Goal: Find specific page/section: Find specific page/section

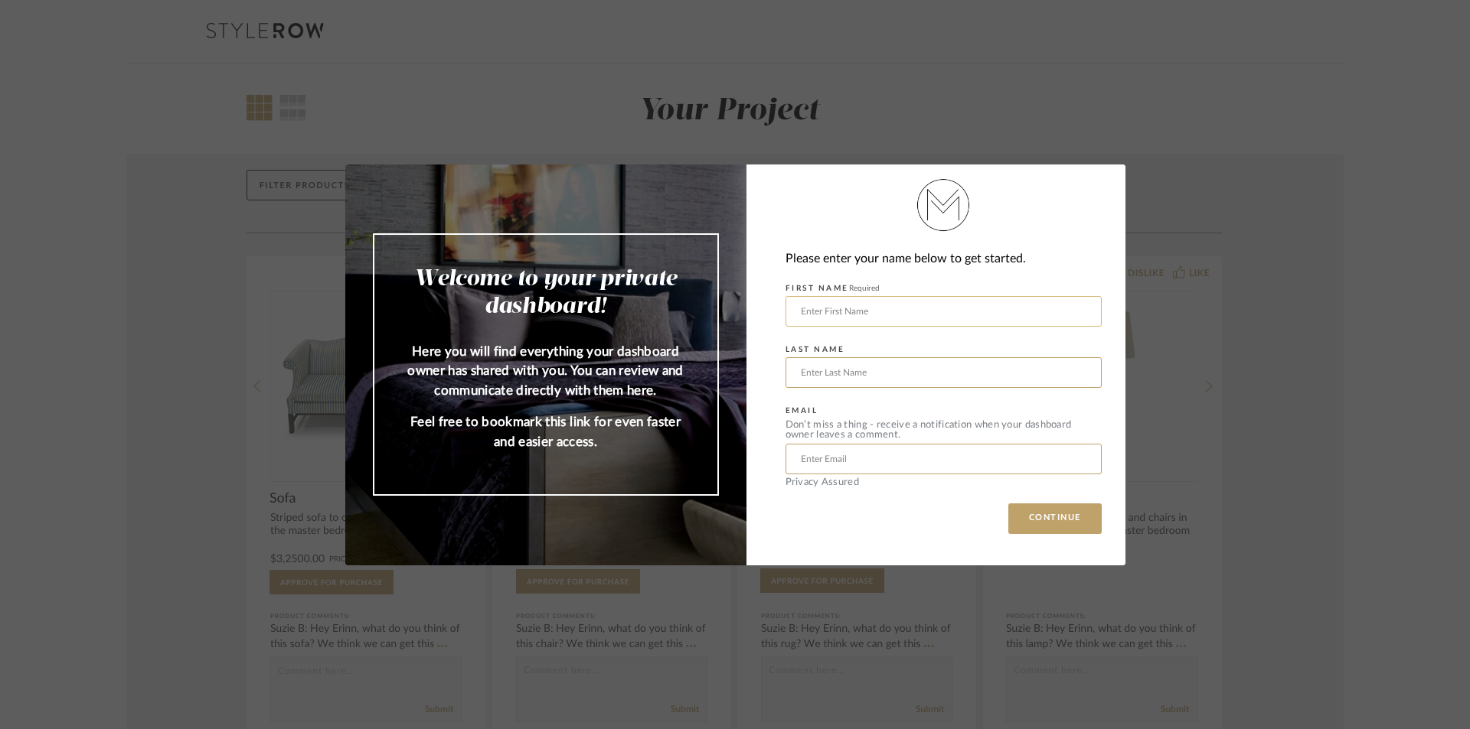
click at [989, 302] on input "text" at bounding box center [943, 311] width 316 height 31
type input "seema"
type input "[PERSON_NAME]"
click at [1046, 519] on button "CONTINUE" at bounding box center [1054, 519] width 93 height 31
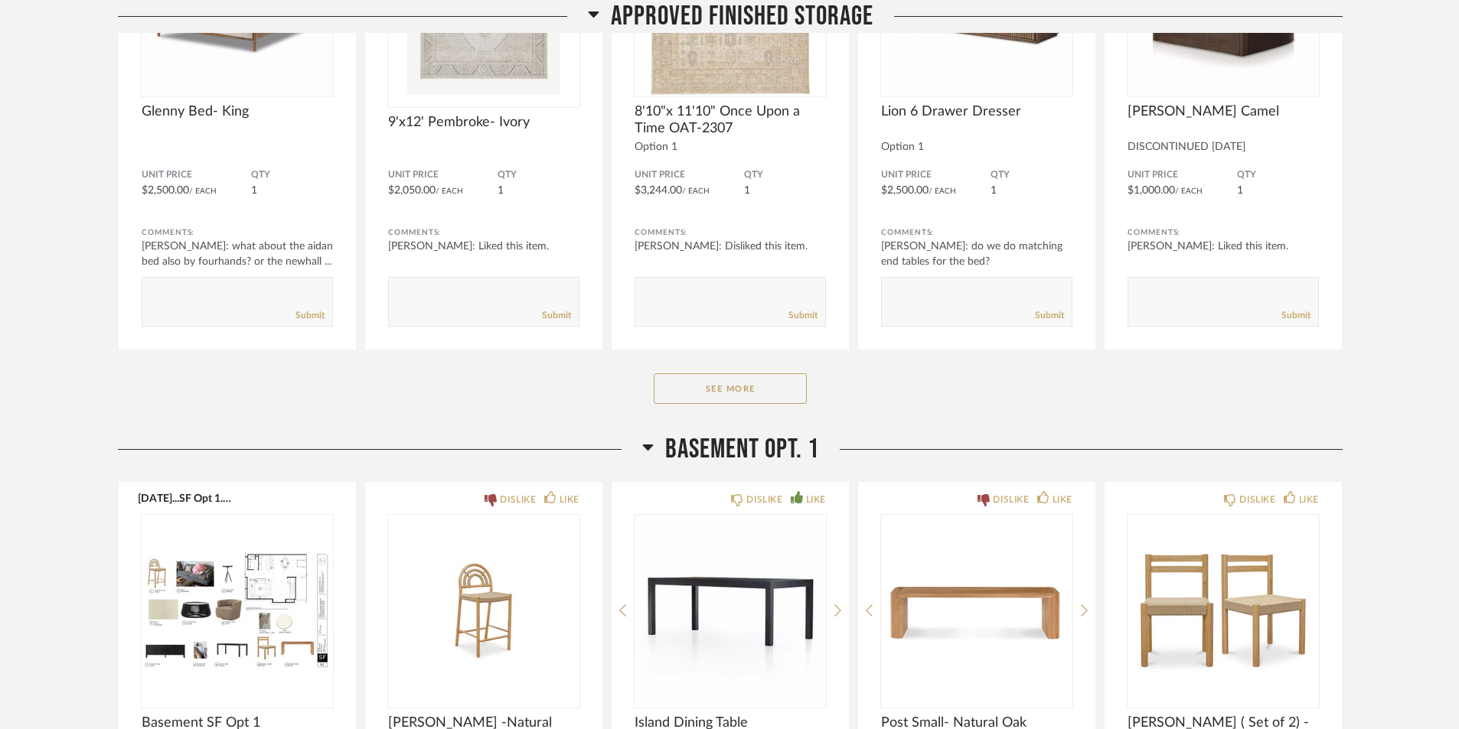
scroll to position [2296, 0]
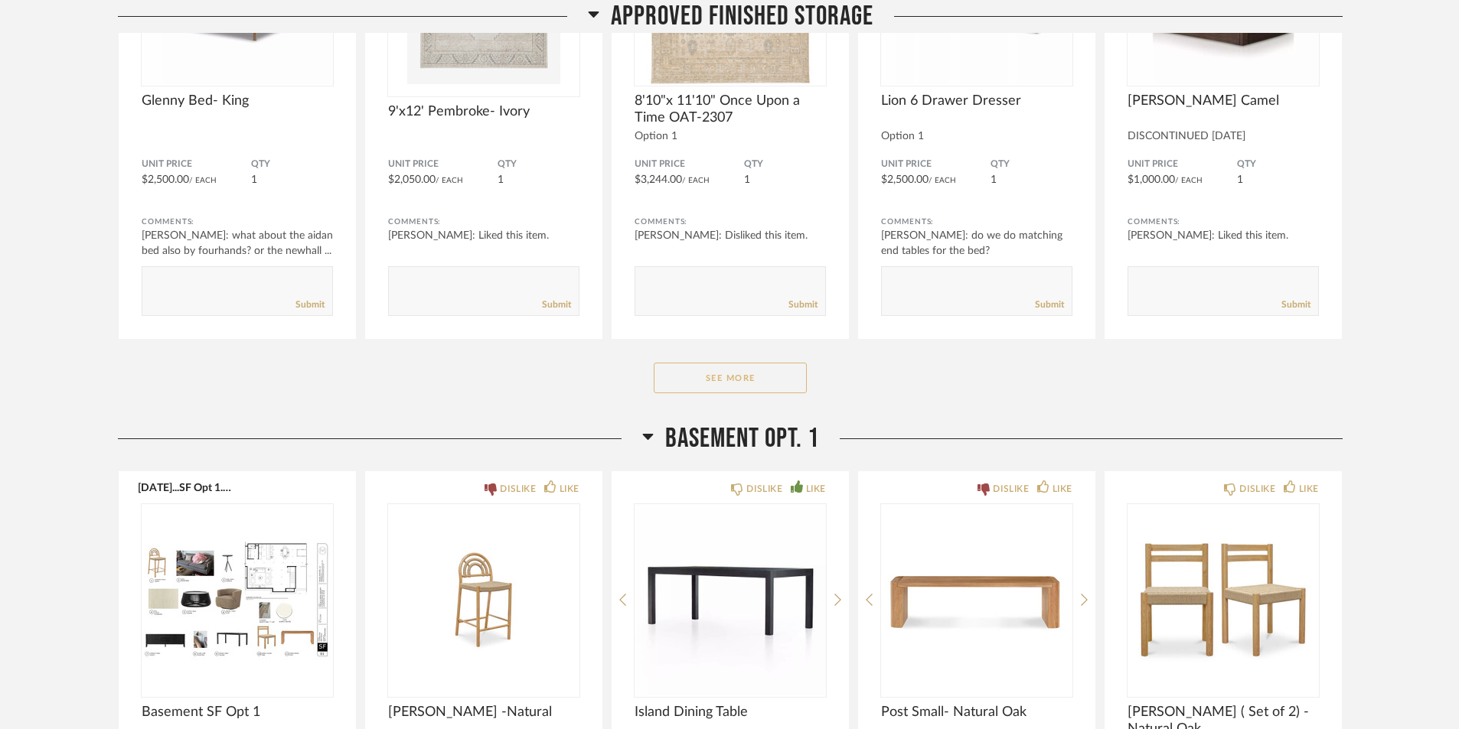
click at [667, 379] on button "See More" at bounding box center [730, 378] width 153 height 31
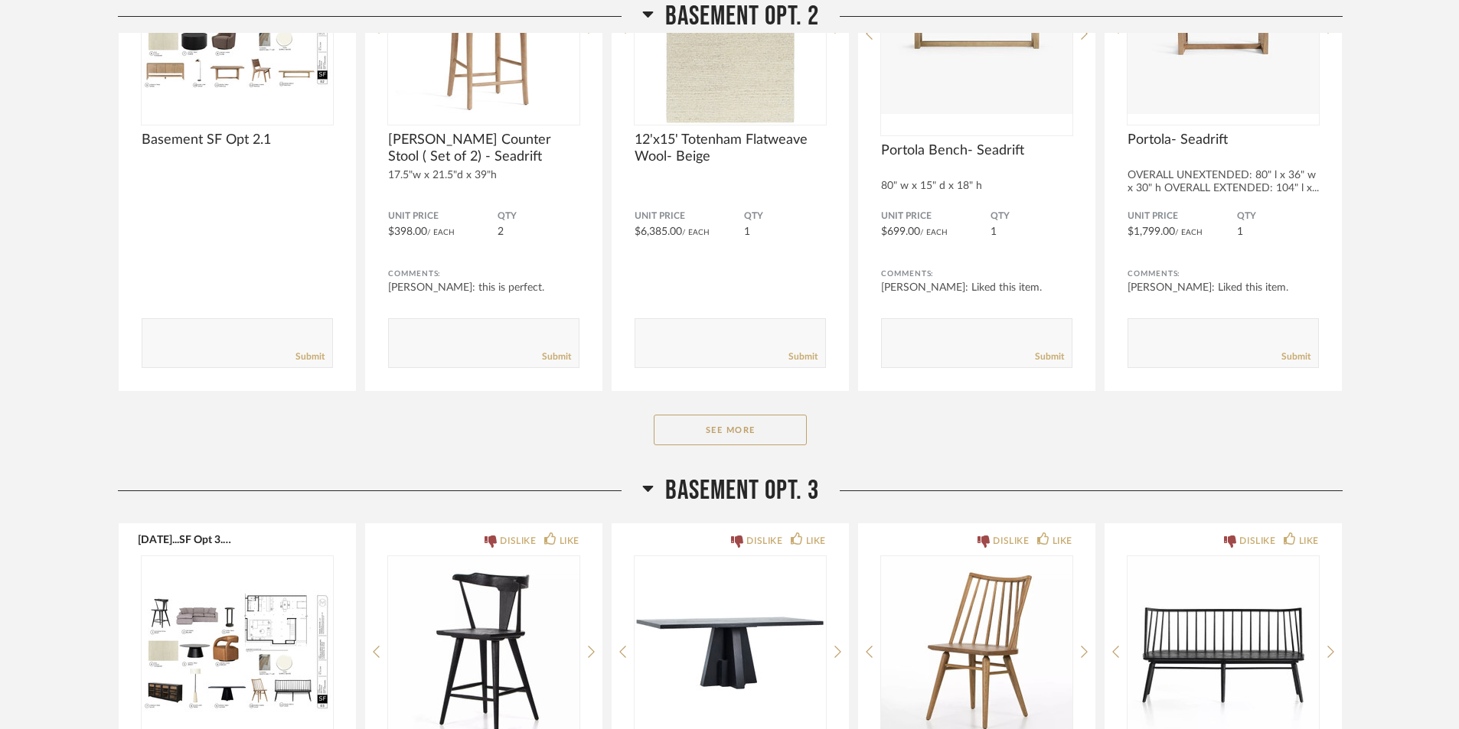
scroll to position [3980, 0]
click at [804, 432] on button "See More" at bounding box center [730, 429] width 153 height 31
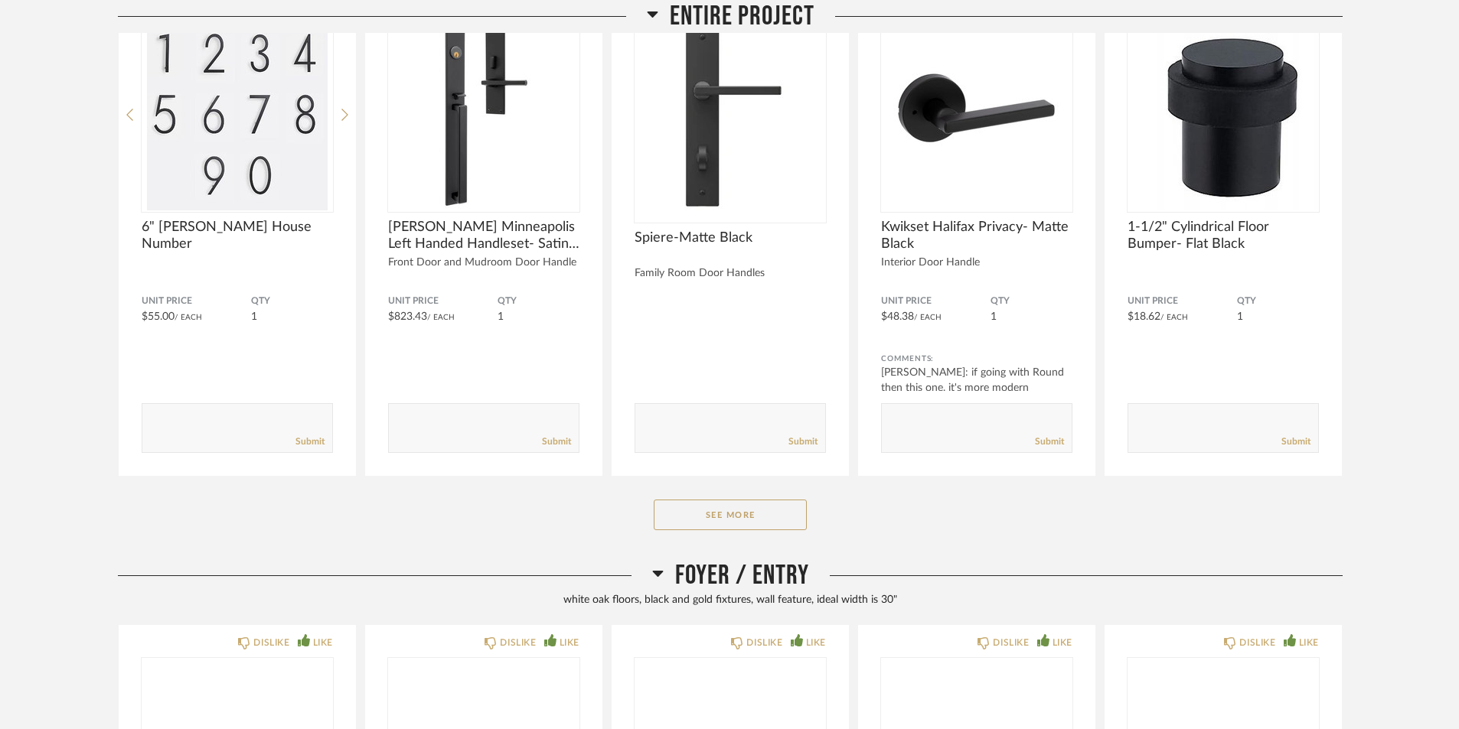
scroll to position [8573, 0]
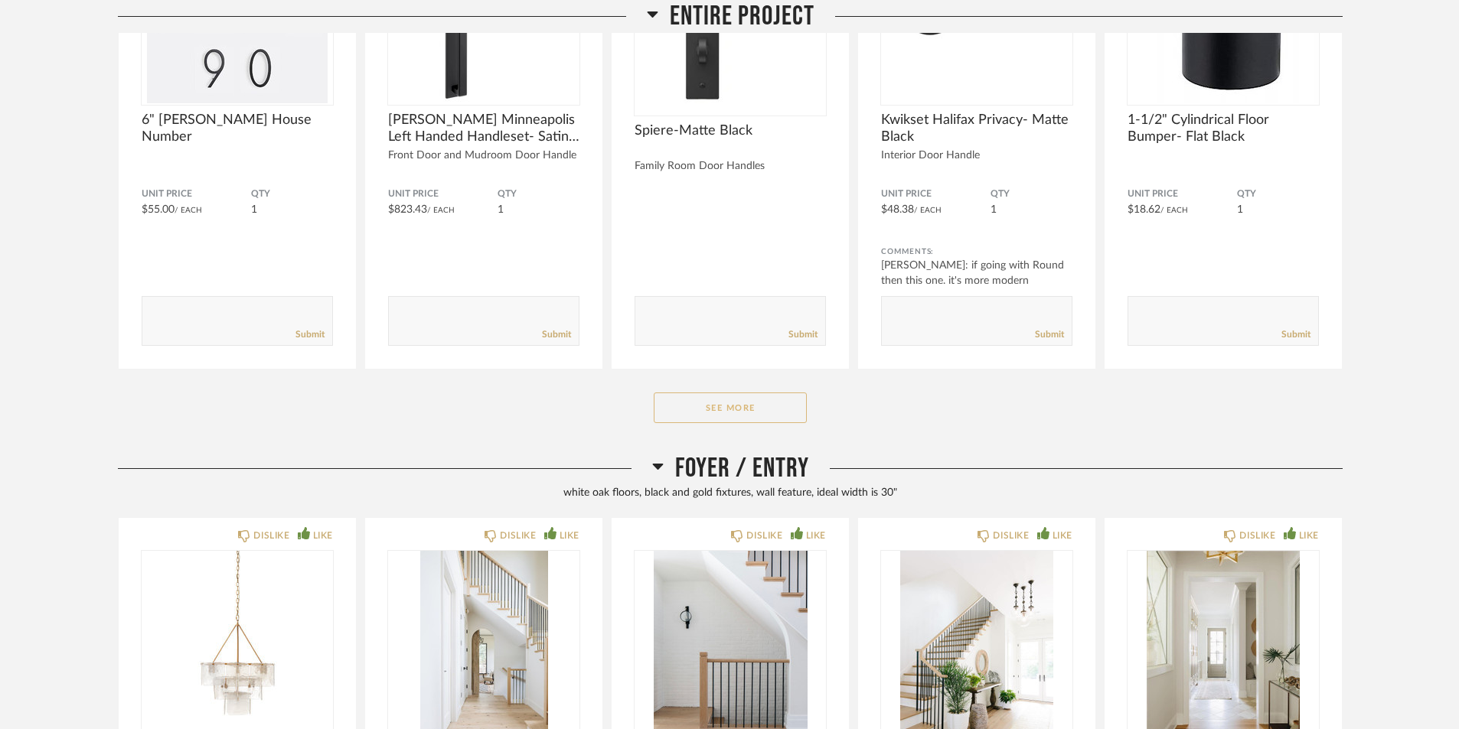
click at [764, 411] on button "See More" at bounding box center [730, 408] width 153 height 31
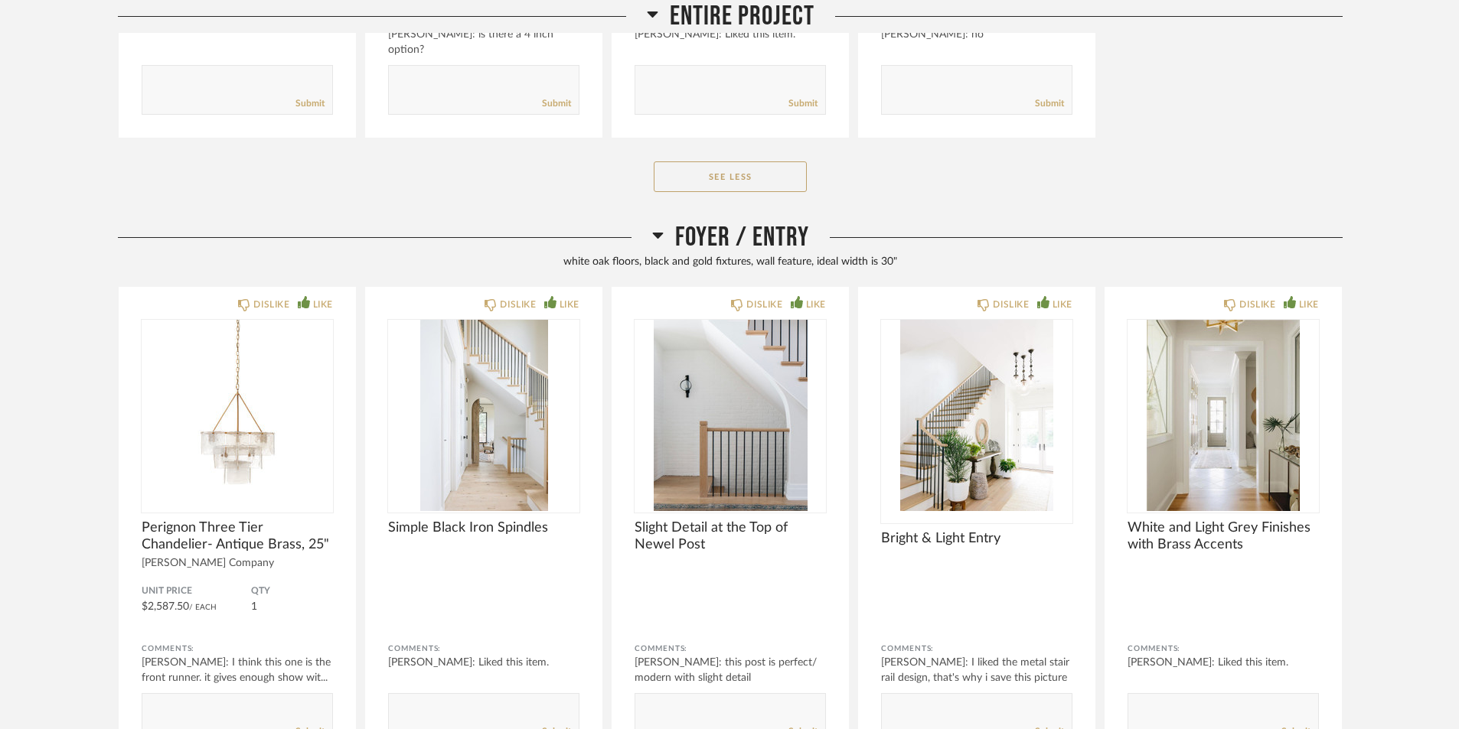
scroll to position [10104, 0]
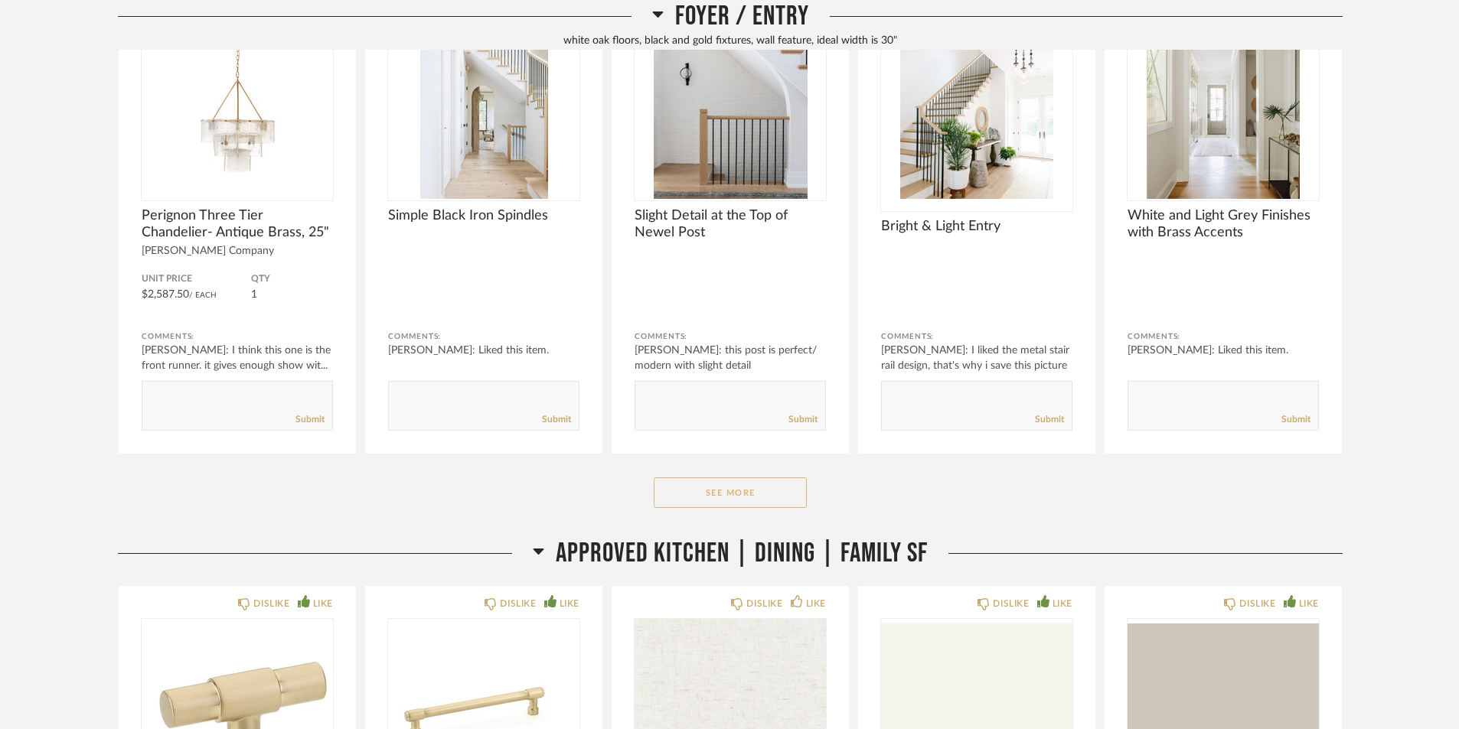
click at [765, 492] on button "See More" at bounding box center [730, 493] width 153 height 31
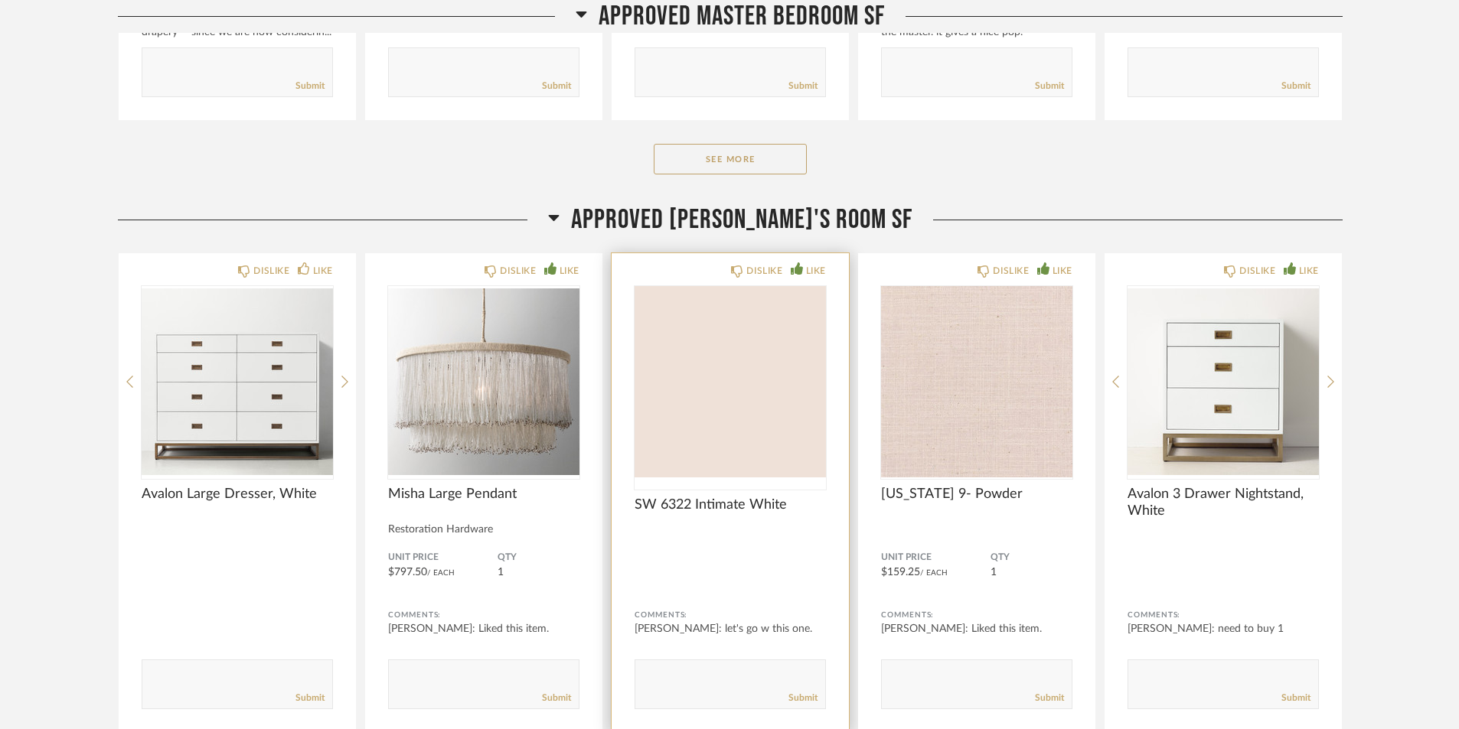
scroll to position [14697, 0]
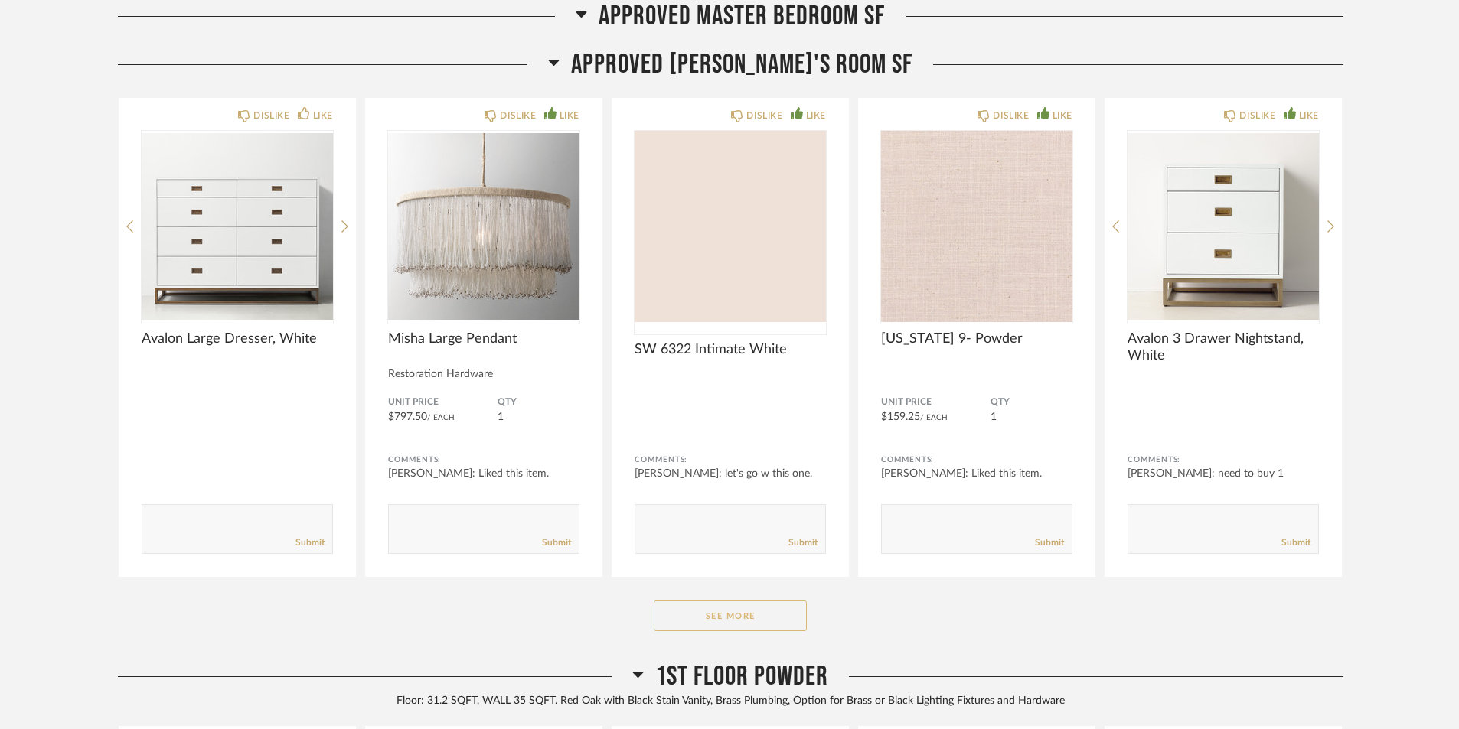
click at [789, 613] on button "See More" at bounding box center [730, 616] width 153 height 31
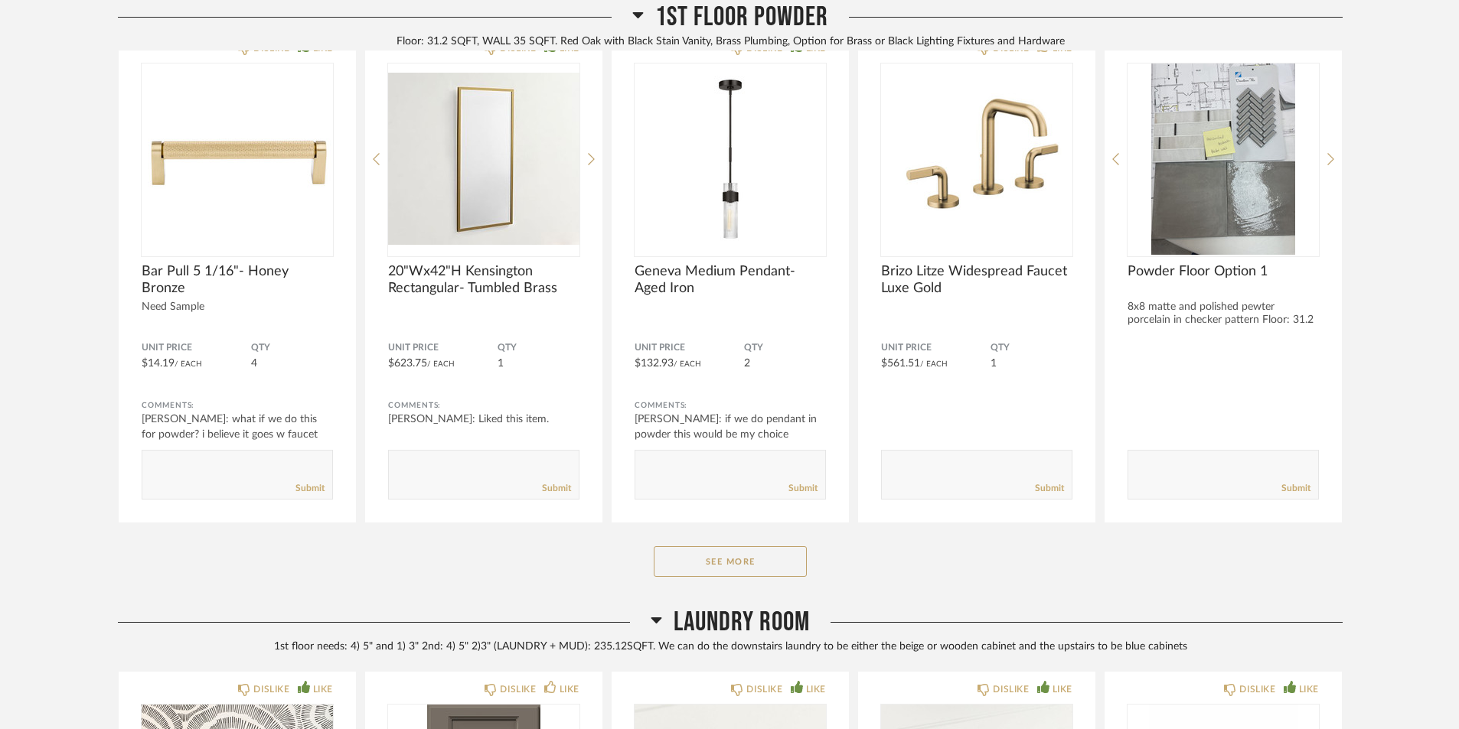
scroll to position [15921, 0]
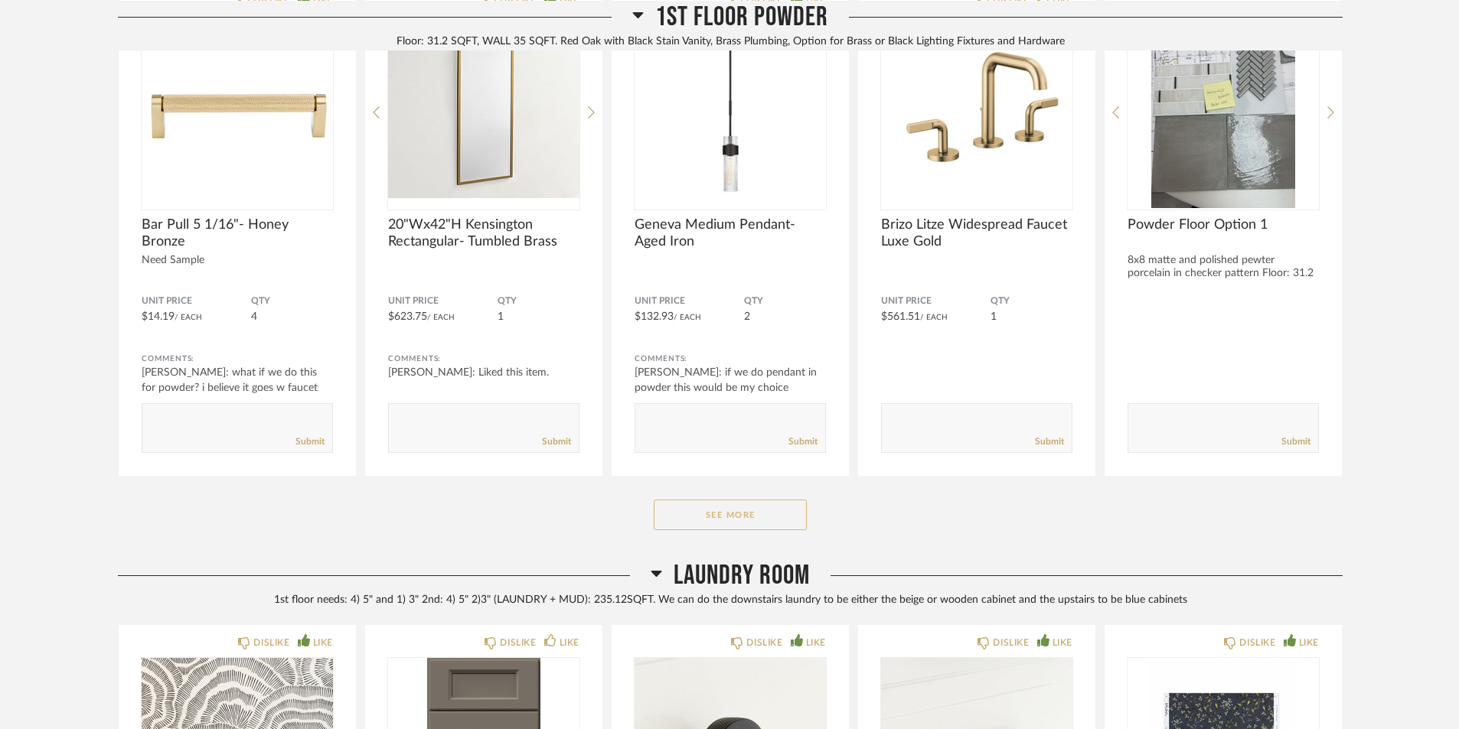
click at [791, 517] on button "See More" at bounding box center [730, 515] width 153 height 31
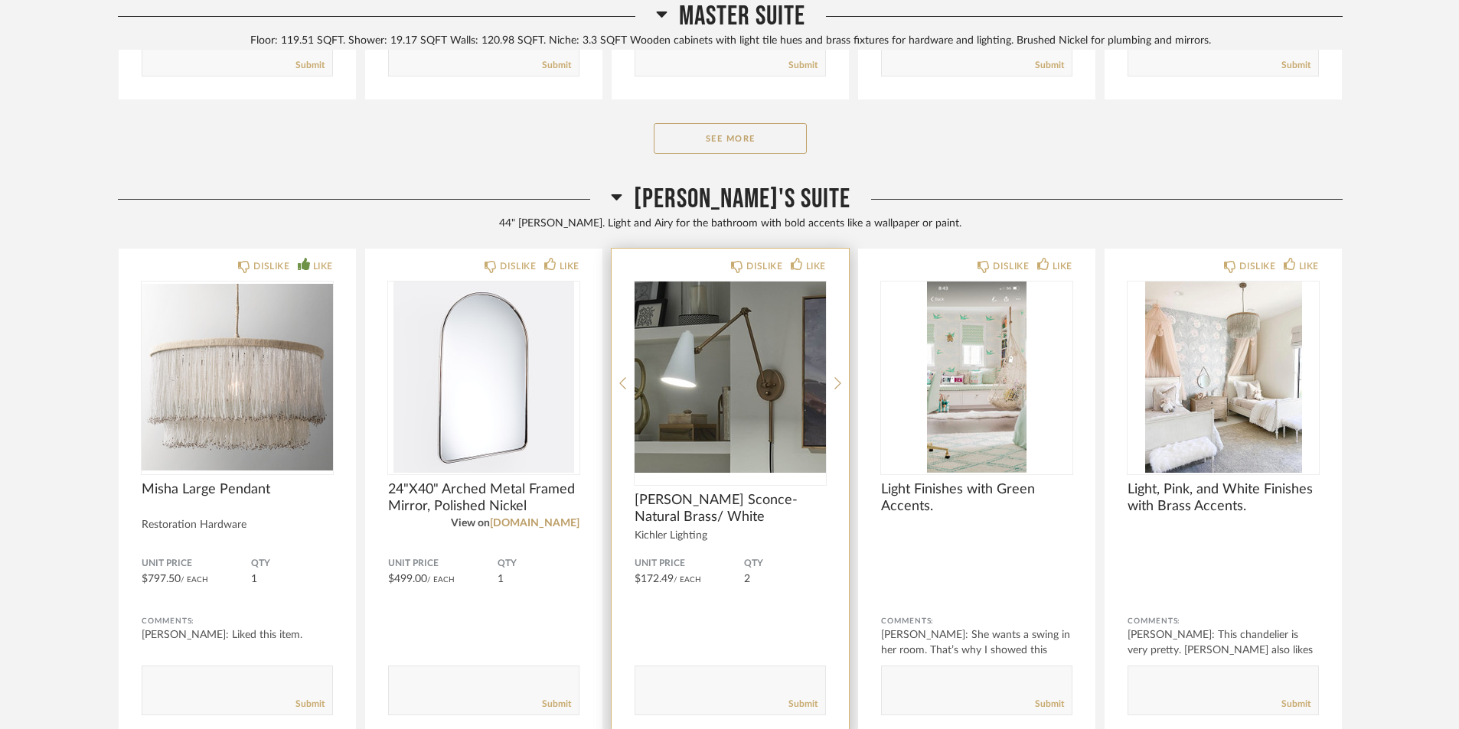
scroll to position [23117, 0]
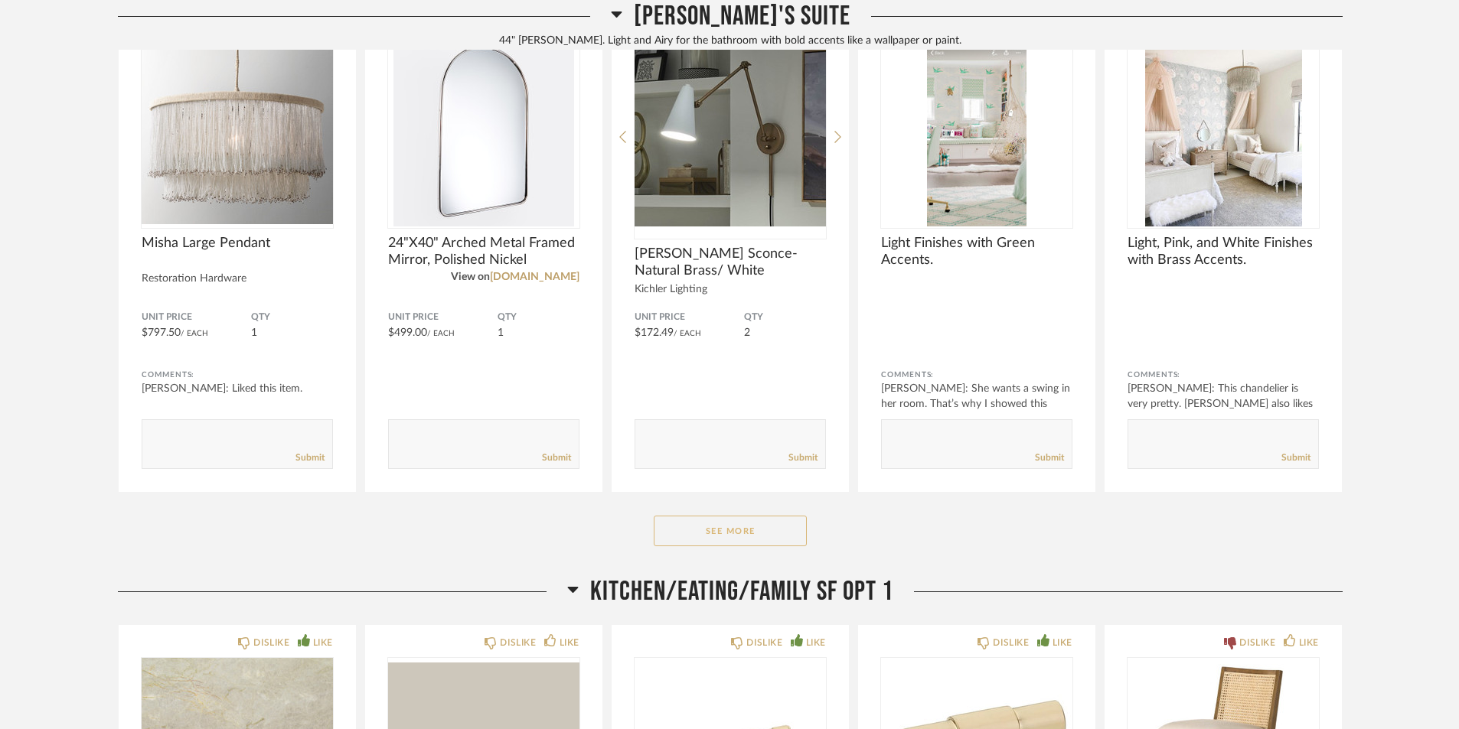
click at [765, 535] on button "See More" at bounding box center [730, 531] width 153 height 31
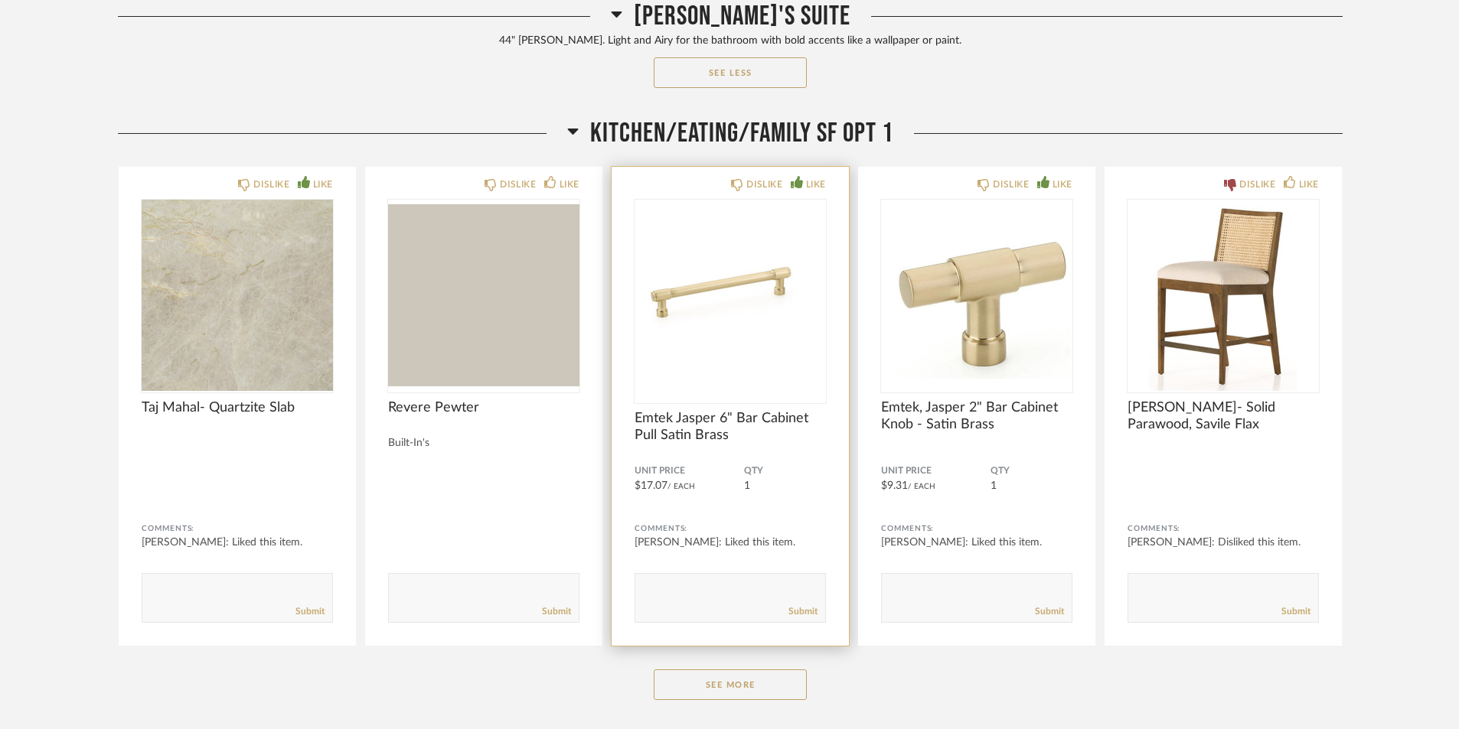
scroll to position [25107, 0]
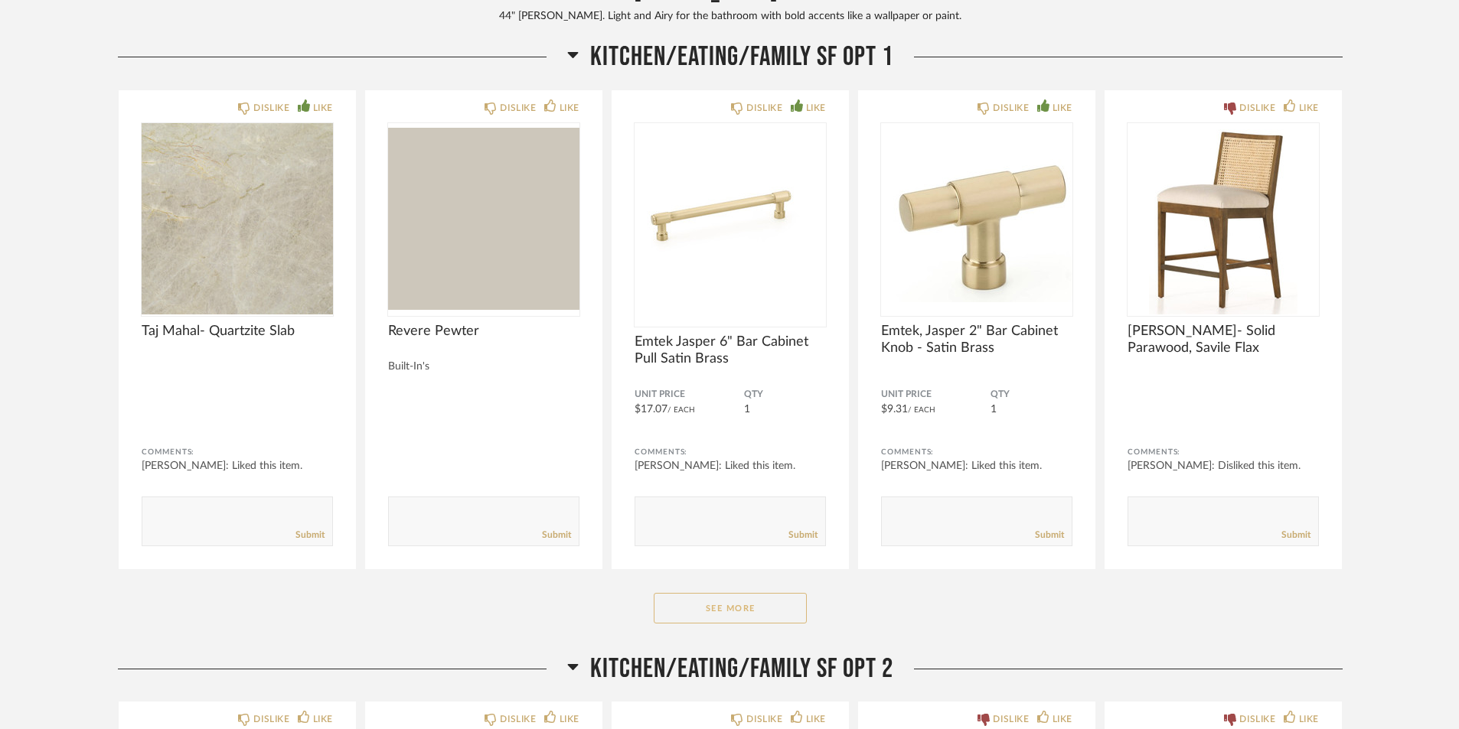
click at [680, 607] on button "See More" at bounding box center [730, 608] width 153 height 31
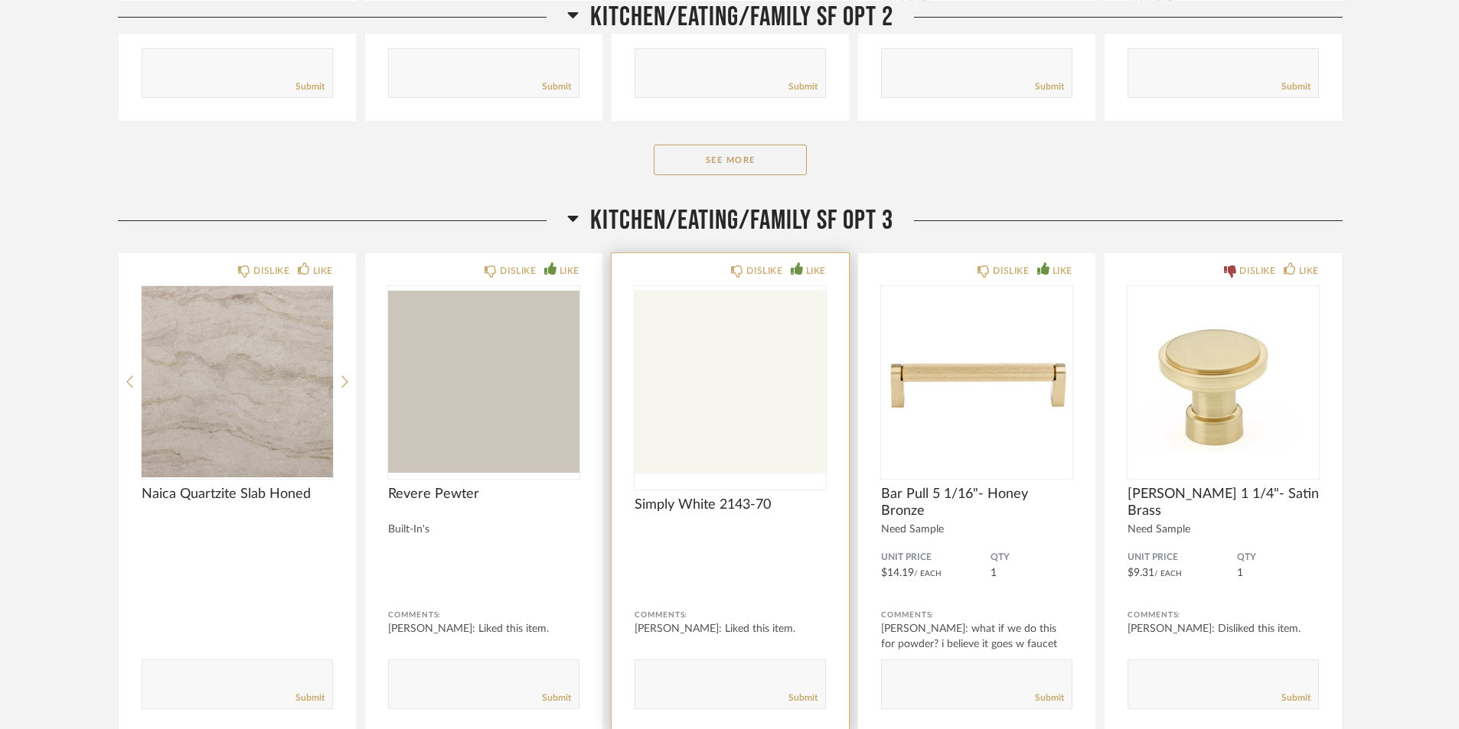
scroll to position [28015, 0]
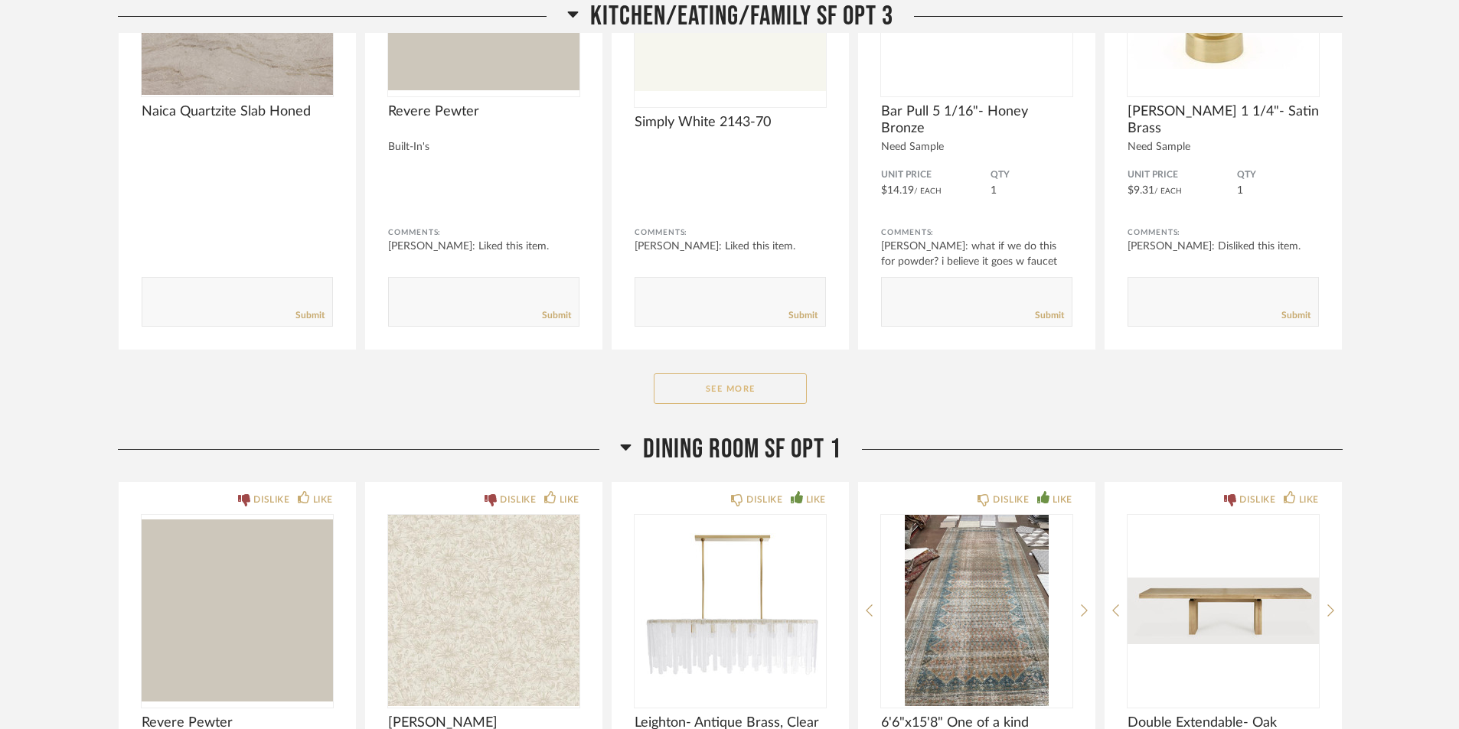
click at [752, 383] on button "See More" at bounding box center [730, 389] width 153 height 31
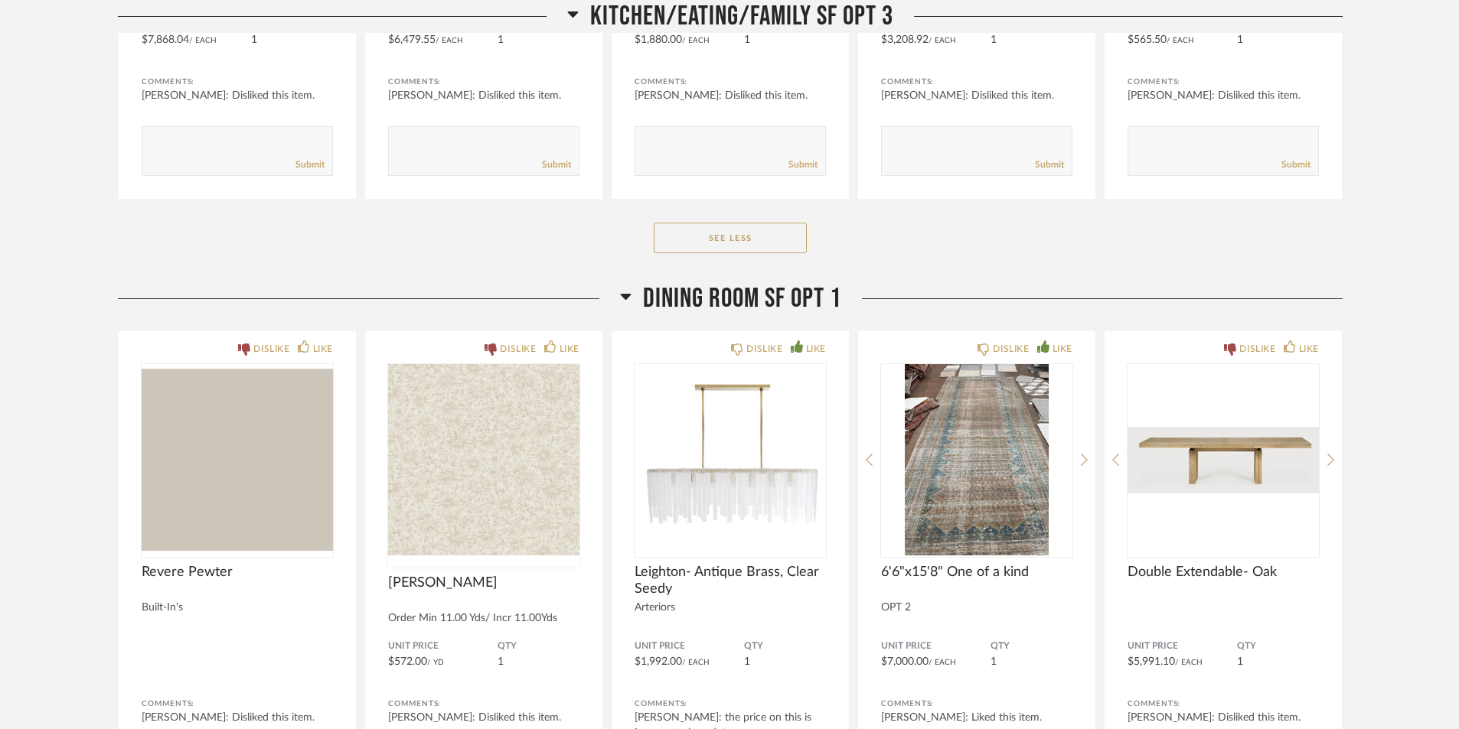
scroll to position [29393, 0]
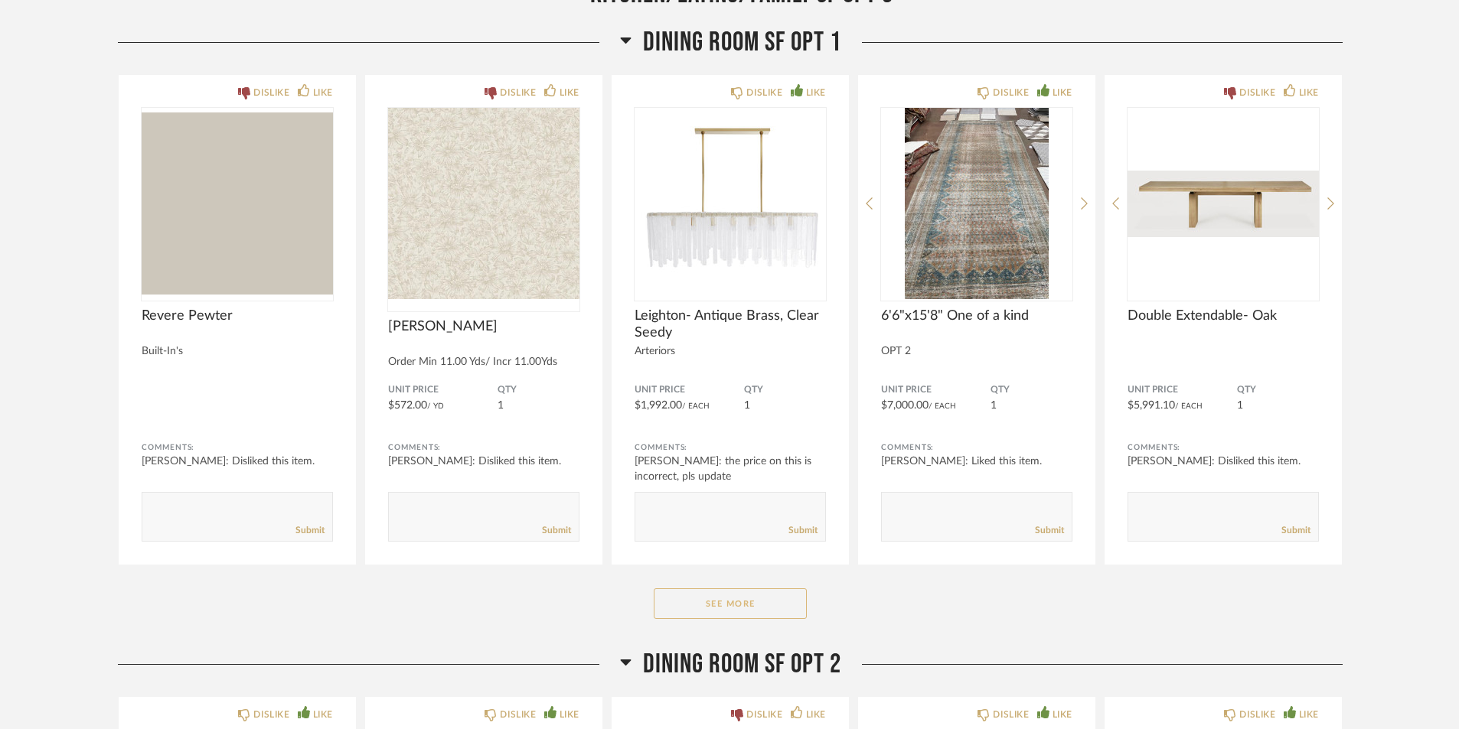
click at [689, 600] on button "See More" at bounding box center [730, 604] width 153 height 31
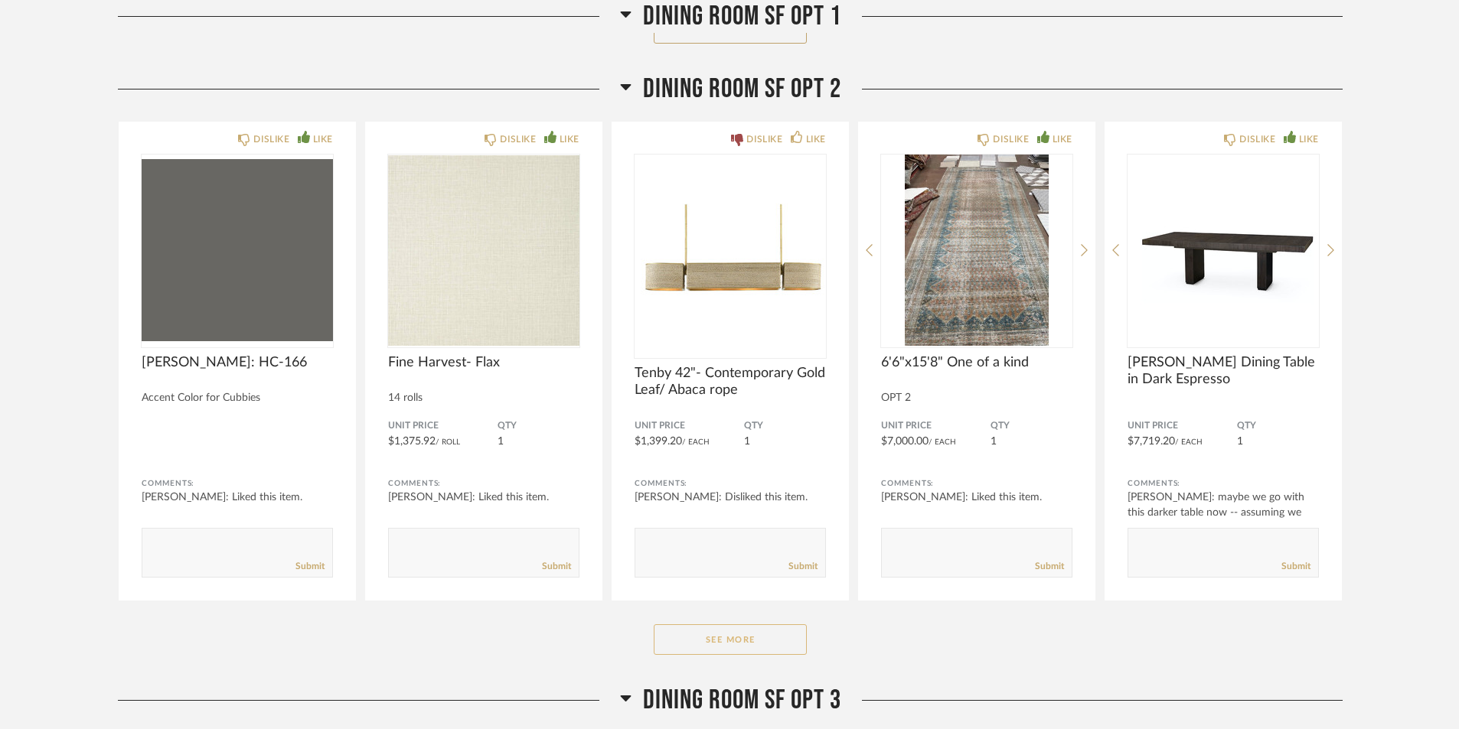
scroll to position [30465, 0]
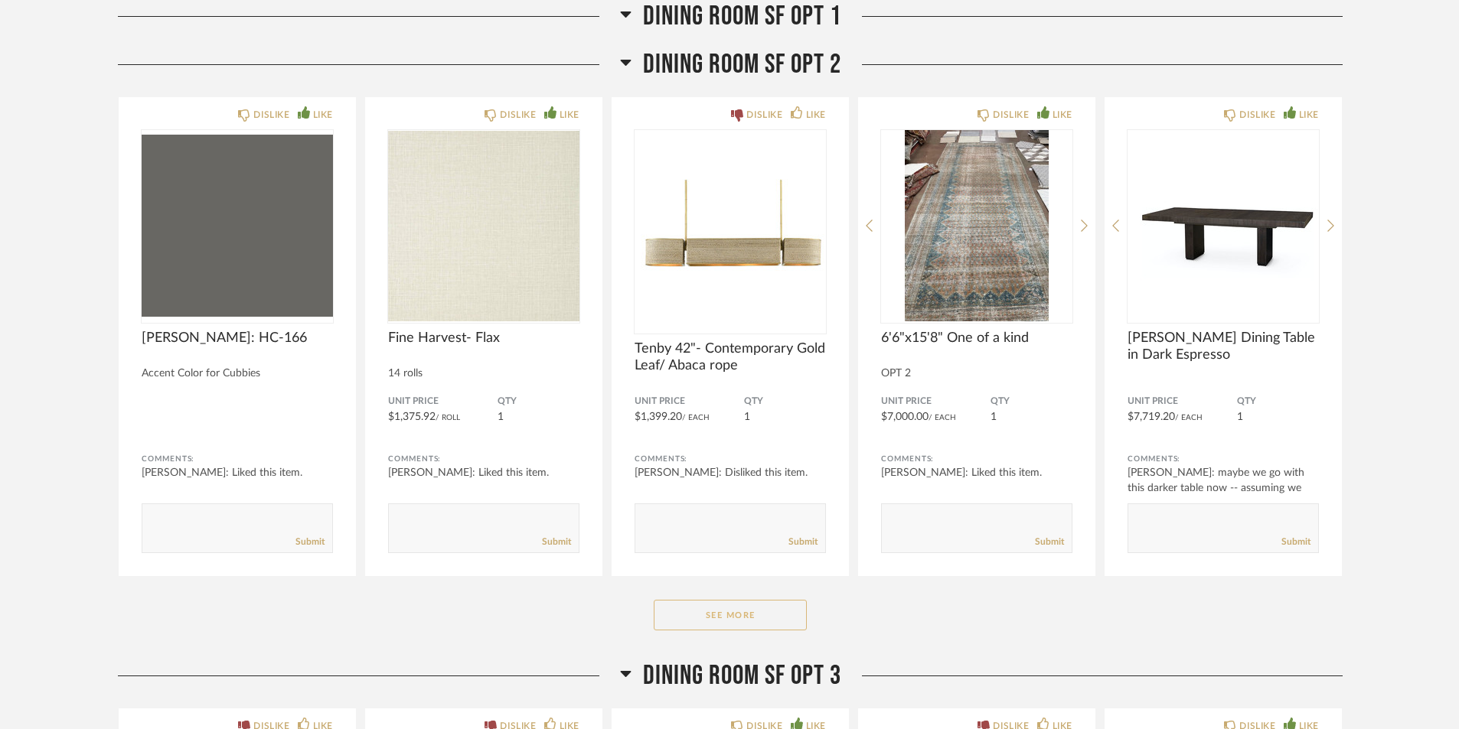
click at [671, 615] on button "See More" at bounding box center [730, 615] width 153 height 31
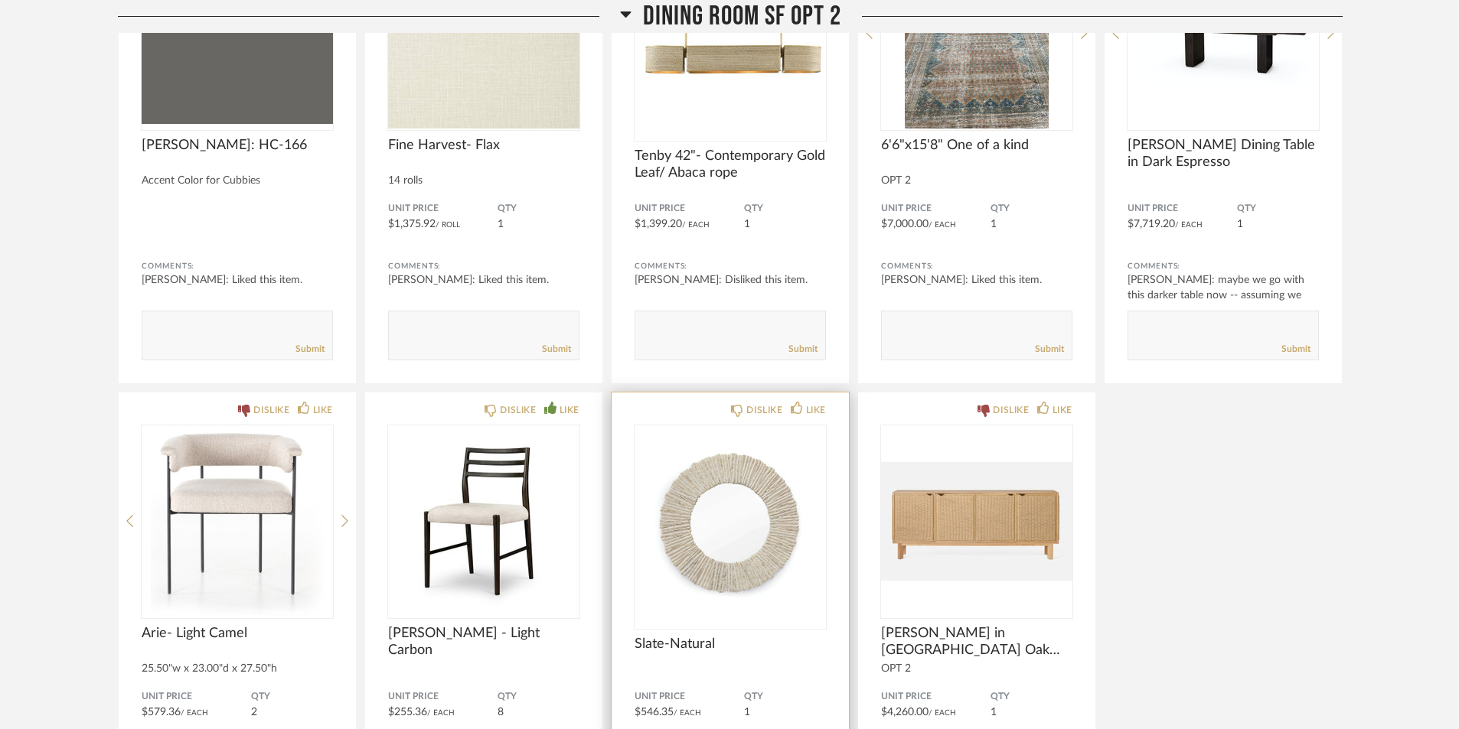
scroll to position [30694, 0]
